Goal: Task Accomplishment & Management: Complete application form

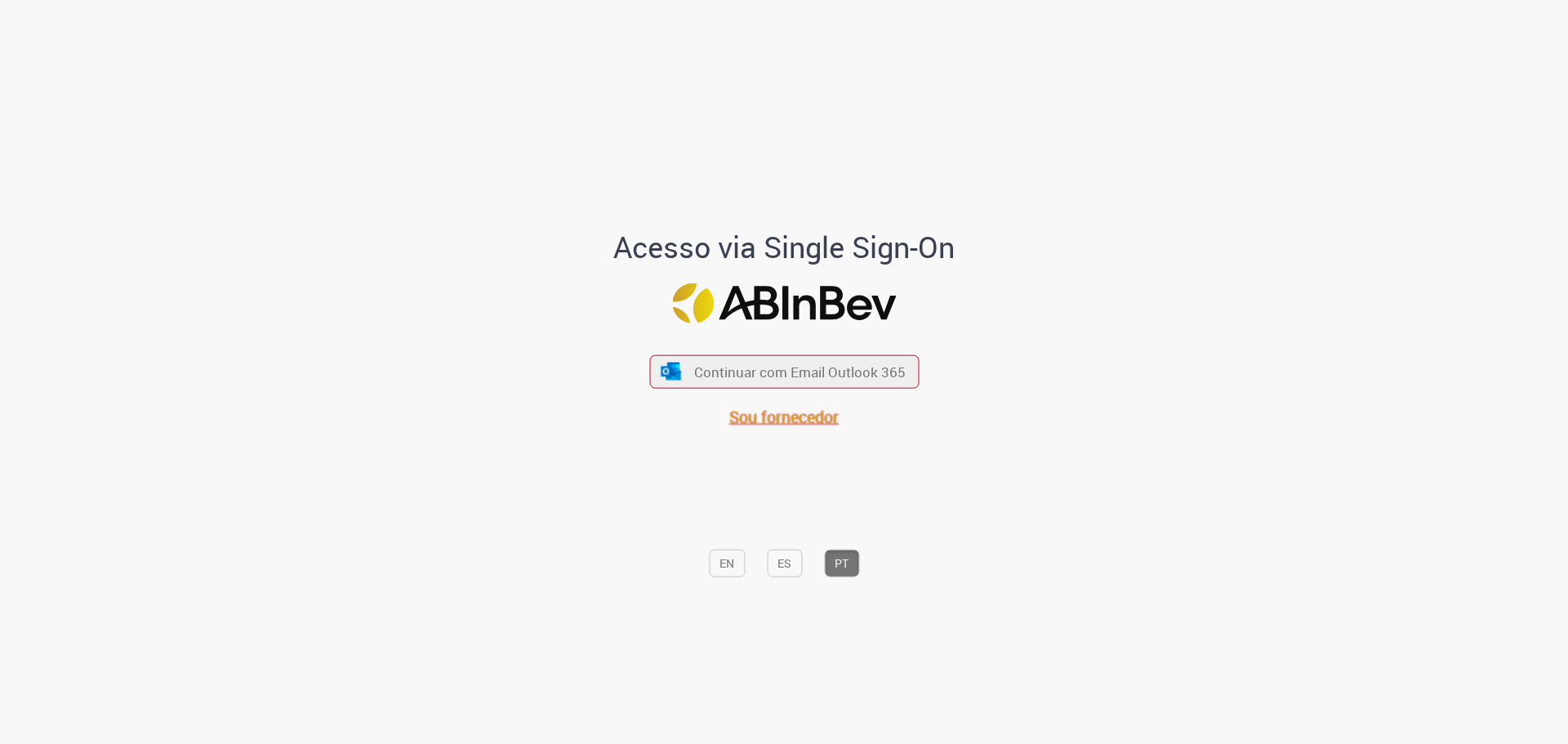
click at [809, 424] on span "Sou fornecedor" at bounding box center [784, 417] width 110 height 22
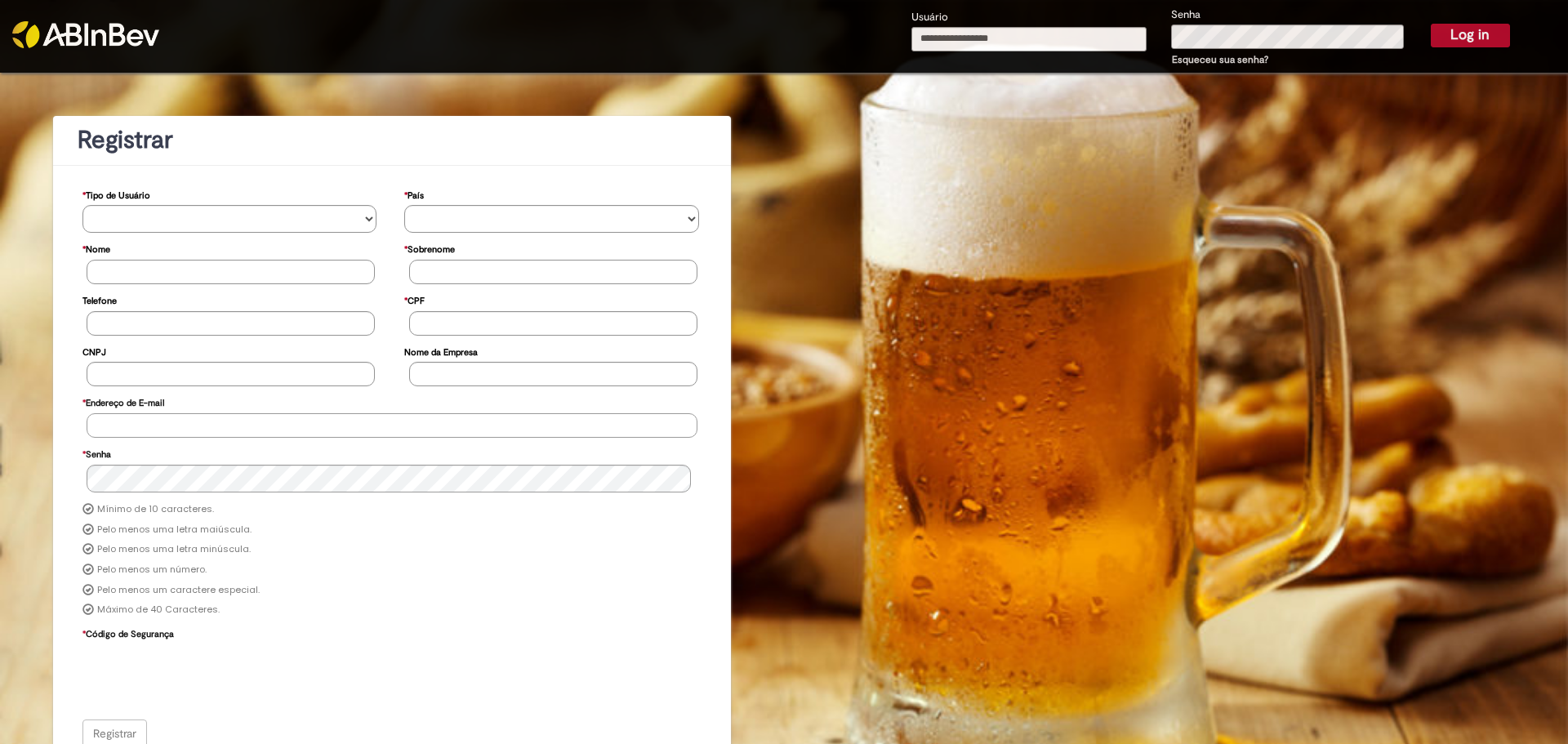
type input "**********"
click at [1476, 40] on button "Log in" at bounding box center [1470, 35] width 79 height 23
